Goal: Task Accomplishment & Management: Manage account settings

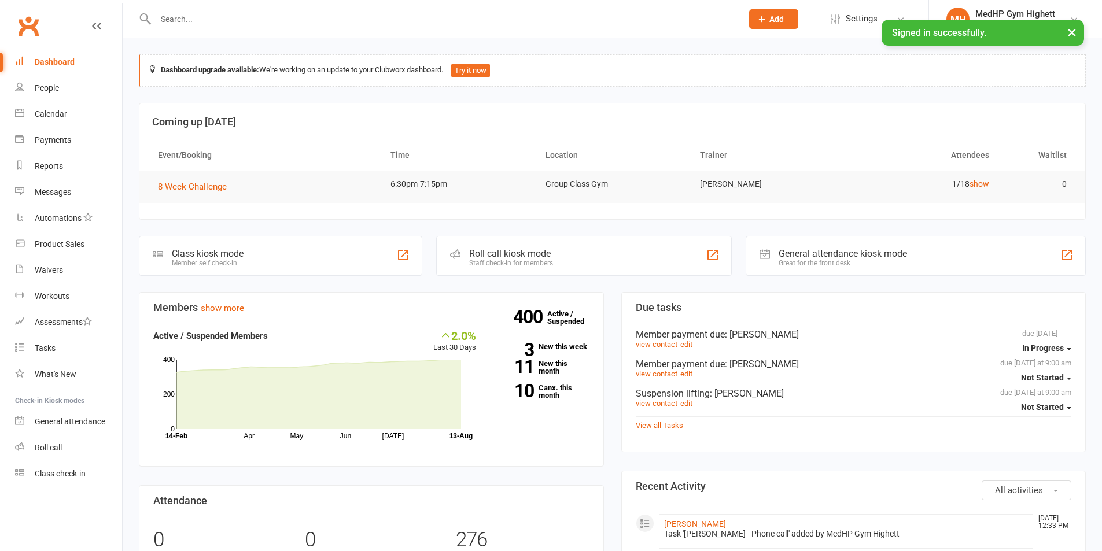
click at [249, 14] on input "text" at bounding box center [443, 19] width 582 height 16
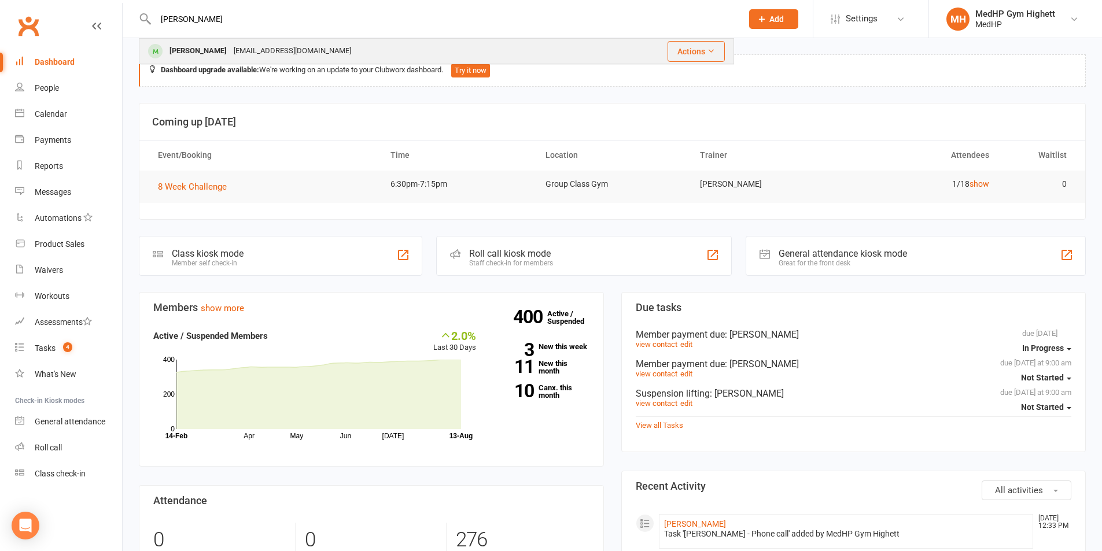
type input "[PERSON_NAME]"
click at [244, 57] on div "[EMAIL_ADDRESS][DOMAIN_NAME]" at bounding box center [292, 51] width 124 height 17
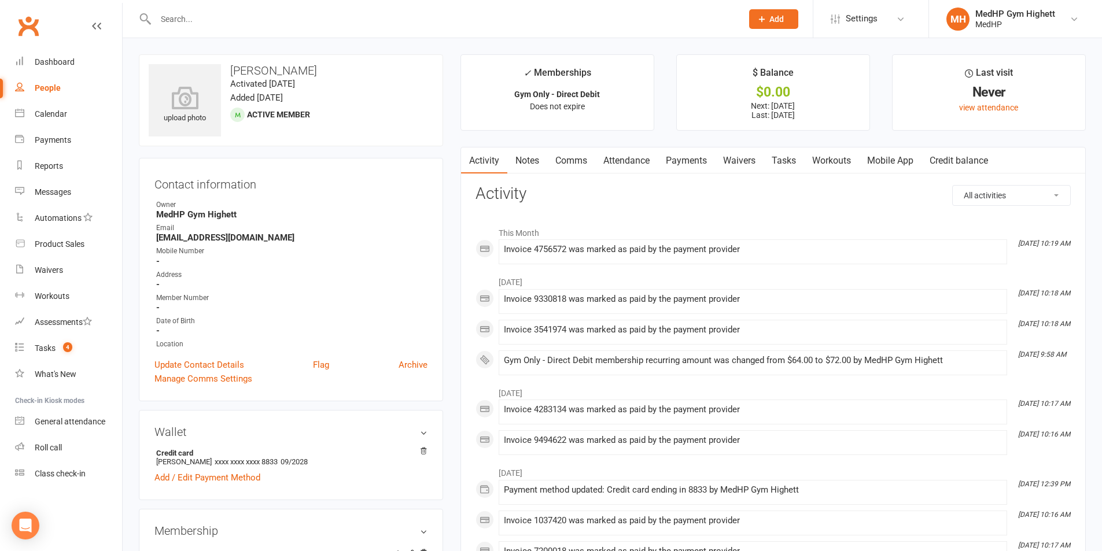
click at [79, 82] on link "People" at bounding box center [68, 88] width 107 height 26
select select "100"
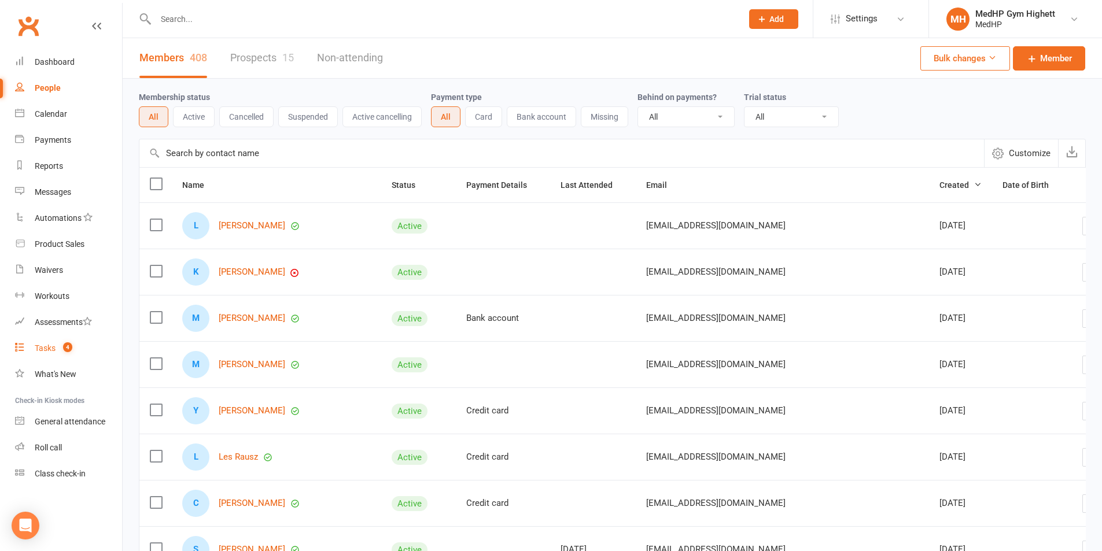
click at [51, 340] on link "Tasks 4" at bounding box center [68, 349] width 107 height 26
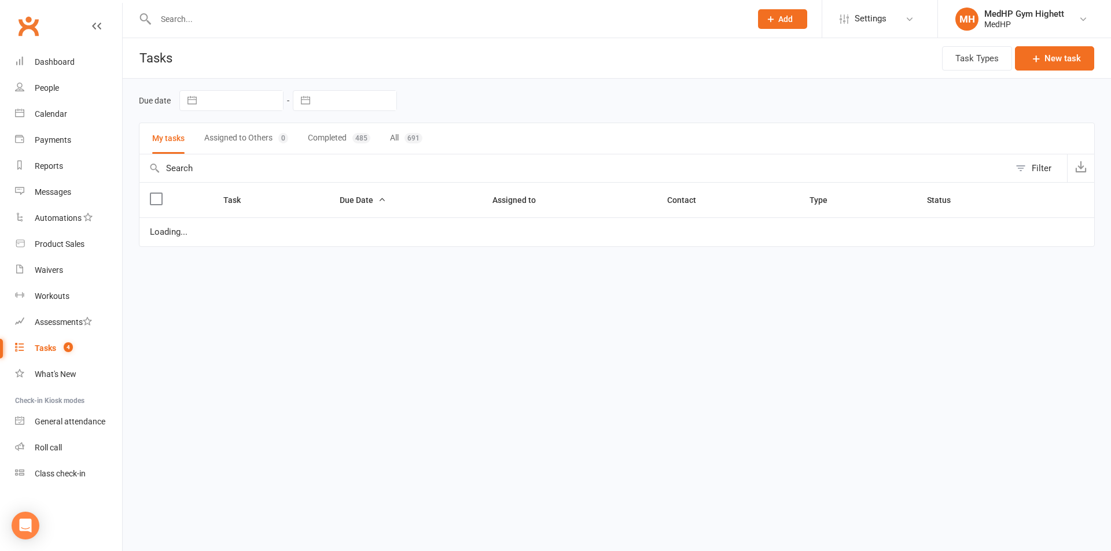
select select "started"
